Goal: Navigation & Orientation: Find specific page/section

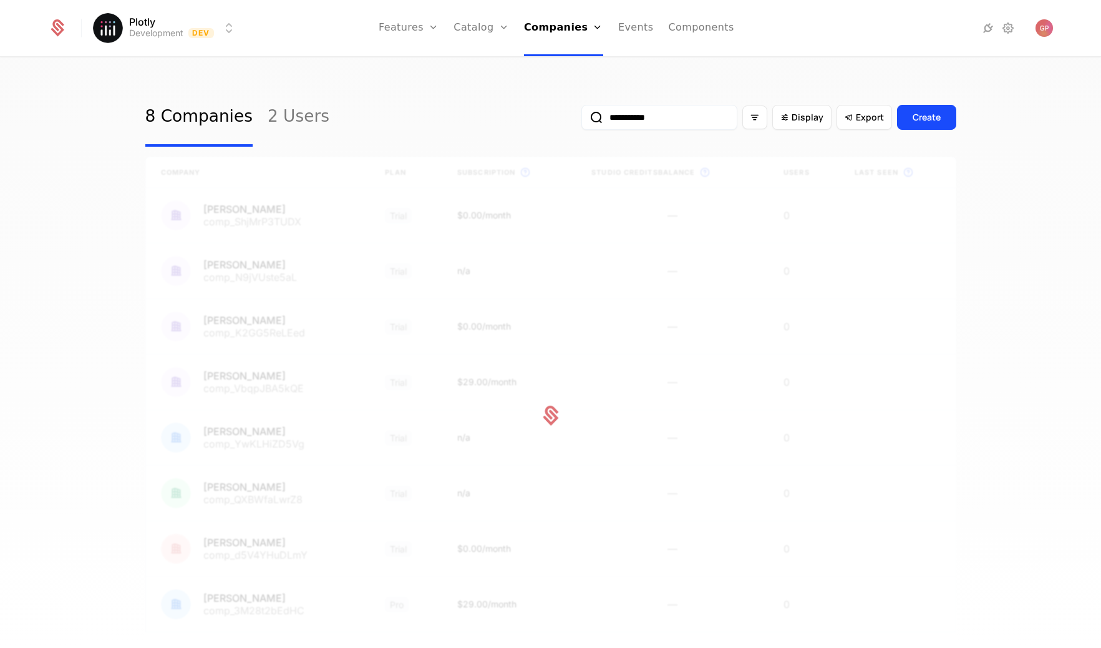
scroll to position [69, 0]
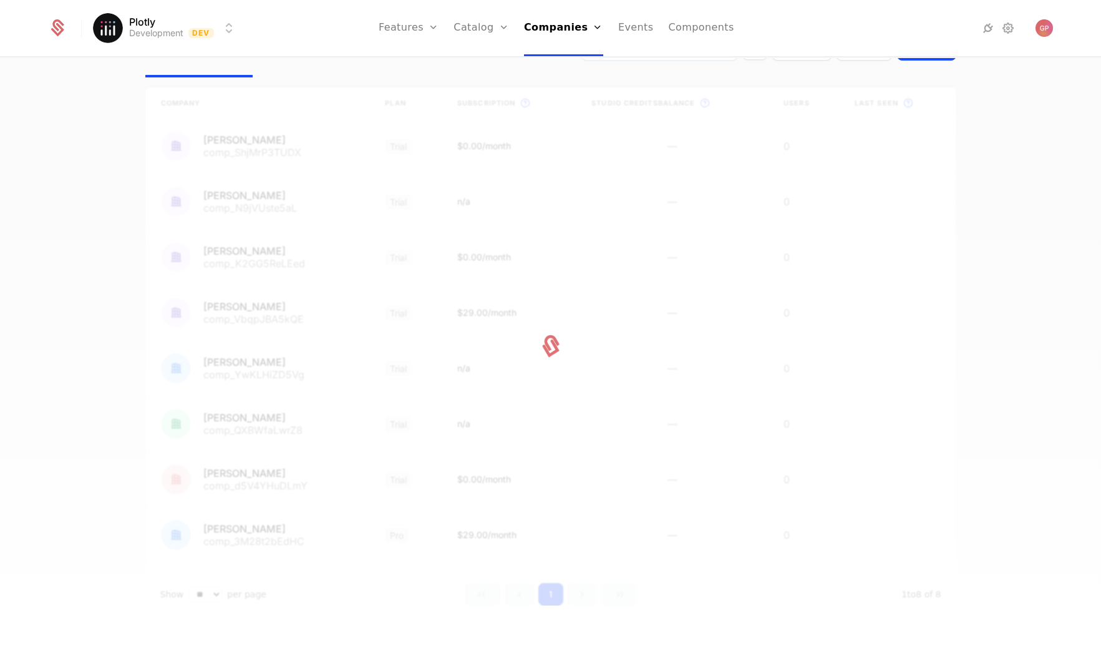
click at [236, 24] on div "Plotly Development Dev Features Features Flags Catalog Plans Add Ons Credits Co…" at bounding box center [550, 28] width 1005 height 56
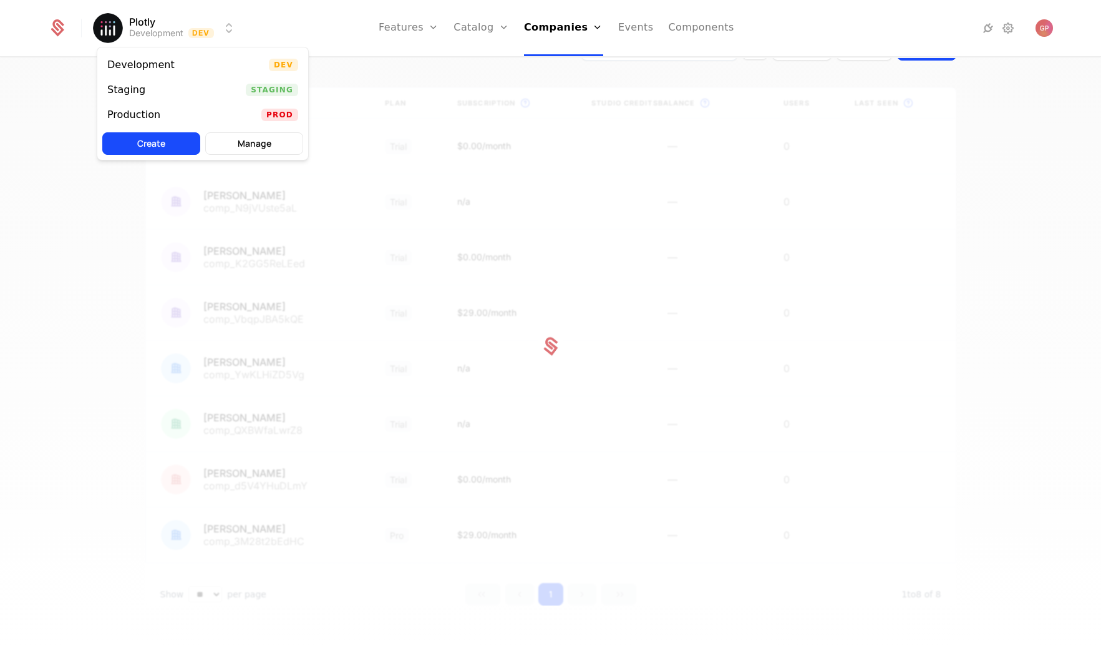
click at [230, 26] on html "**********" at bounding box center [550, 324] width 1101 height 648
click at [177, 120] on div "Production Prod" at bounding box center [202, 114] width 211 height 25
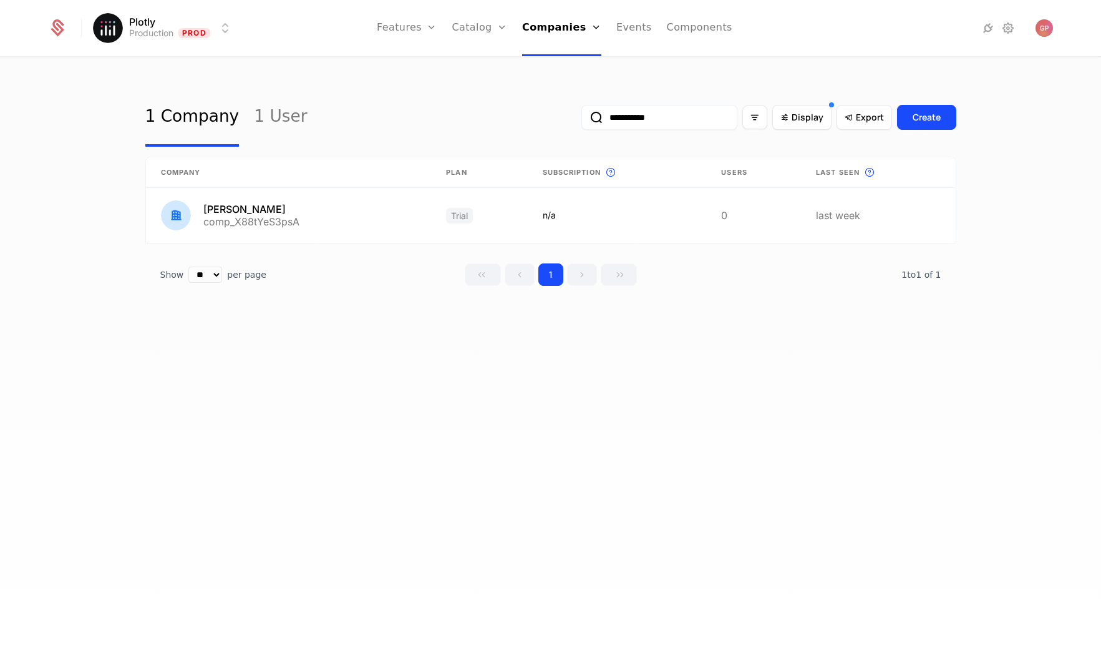
click at [559, 66] on link "Companies" at bounding box center [565, 61] width 57 height 10
click at [673, 112] on input "**********" at bounding box center [659, 117] width 156 height 25
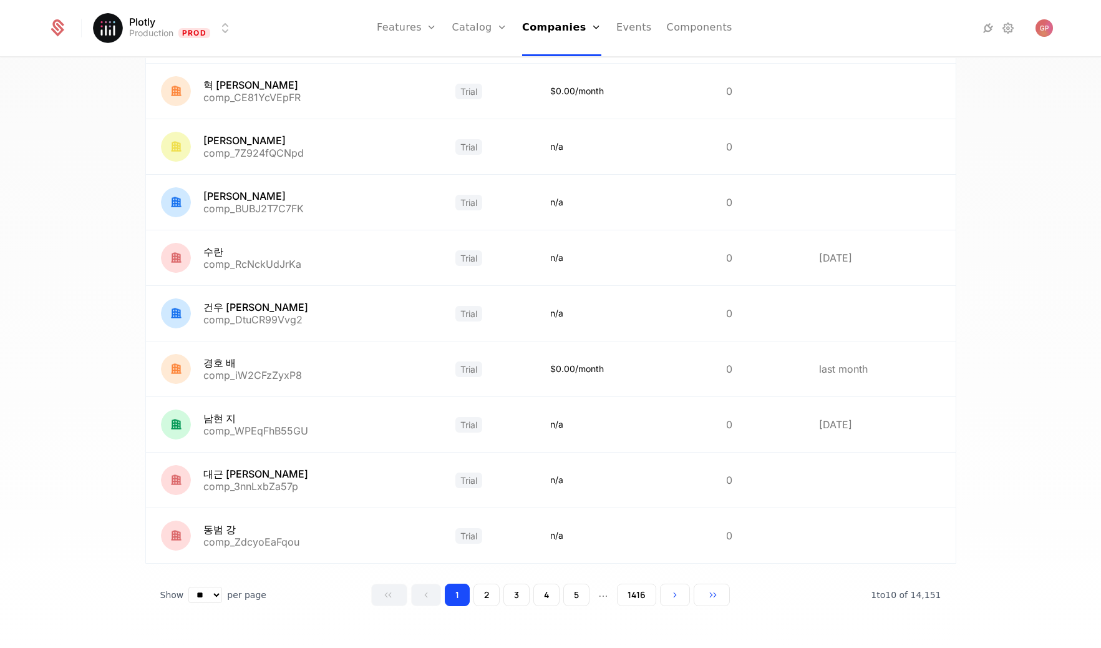
scroll to position [180, 0]
click at [573, 595] on button "5" at bounding box center [576, 594] width 26 height 22
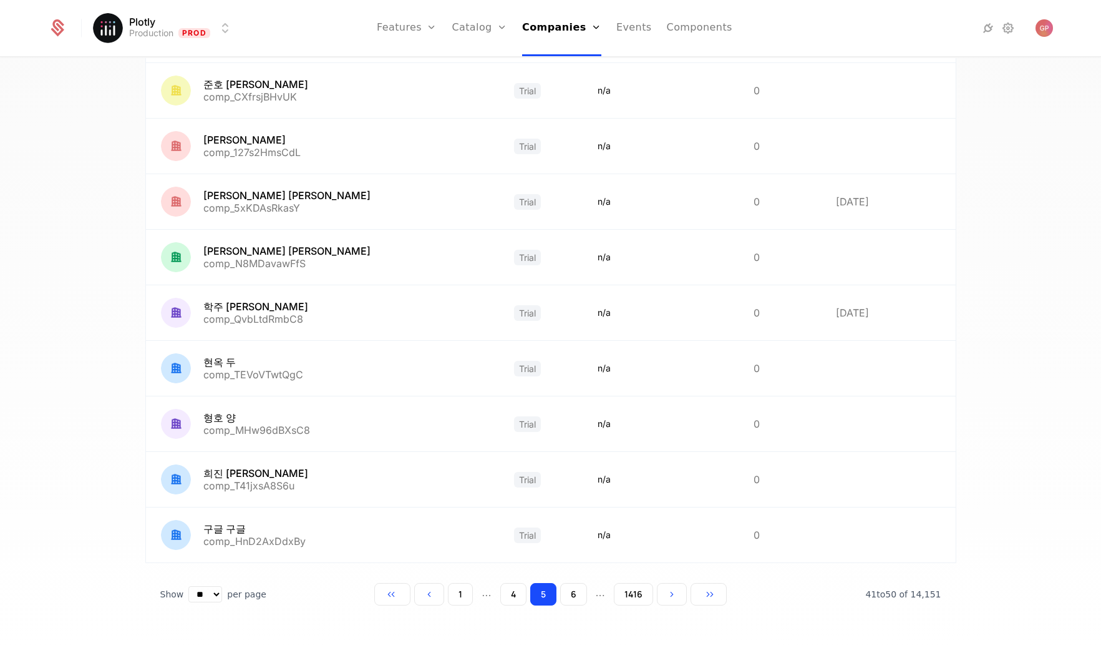
click at [575, 599] on button "6" at bounding box center [573, 594] width 27 height 22
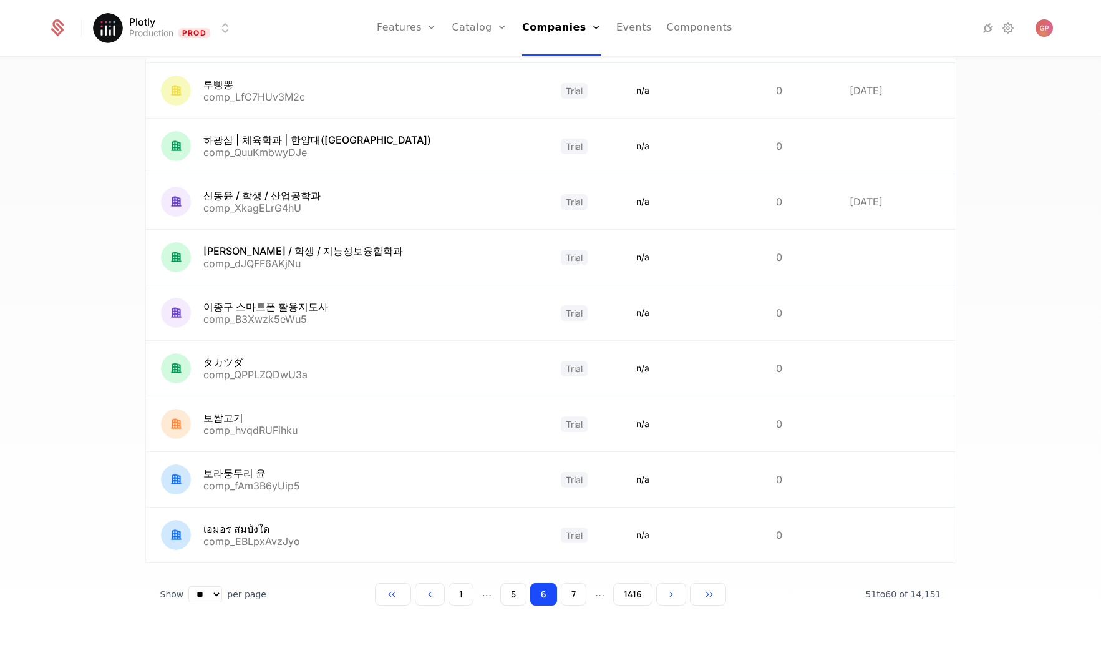
click at [575, 599] on button "7" at bounding box center [574, 594] width 26 height 22
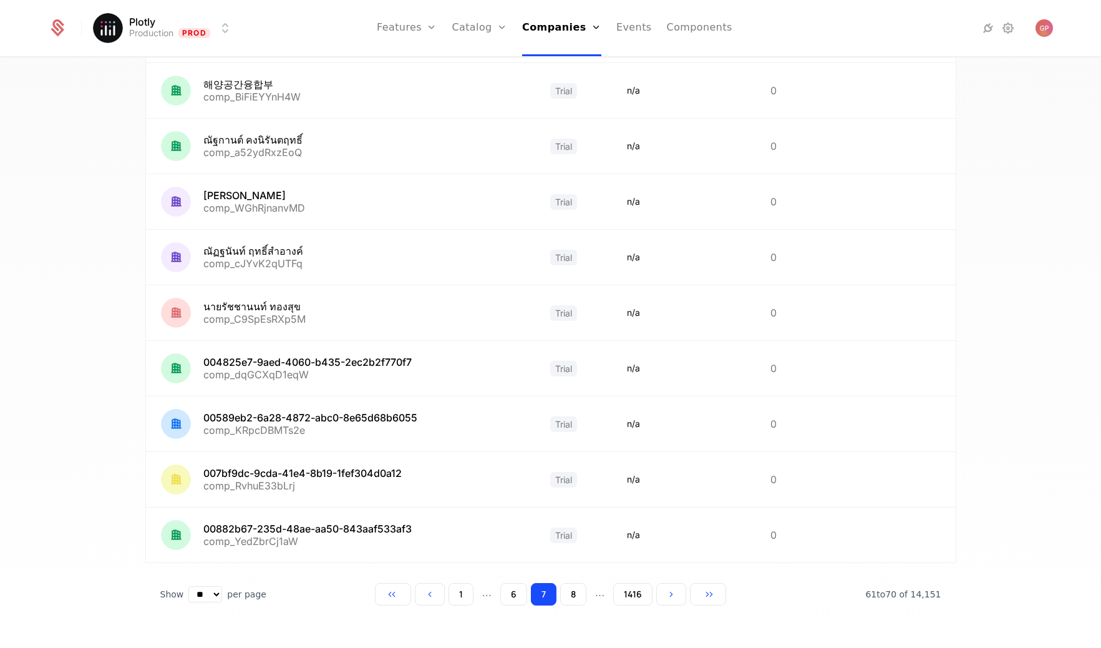
click at [575, 599] on button "8" at bounding box center [573, 594] width 26 height 22
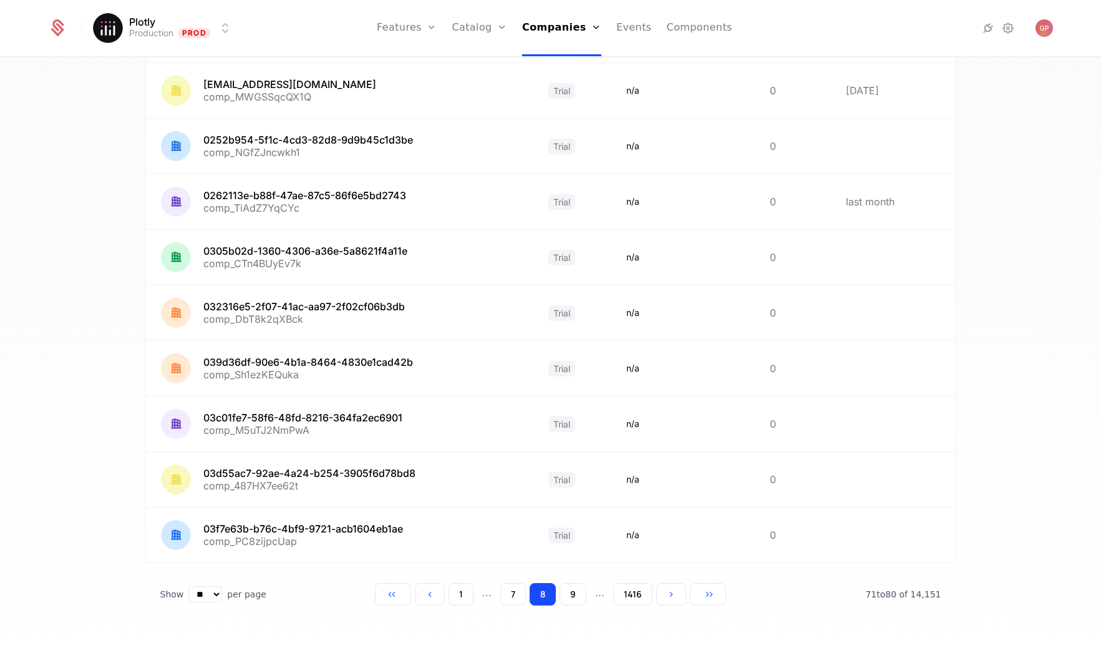
click at [576, 599] on button "9" at bounding box center [573, 594] width 27 height 22
